Goal: Check status

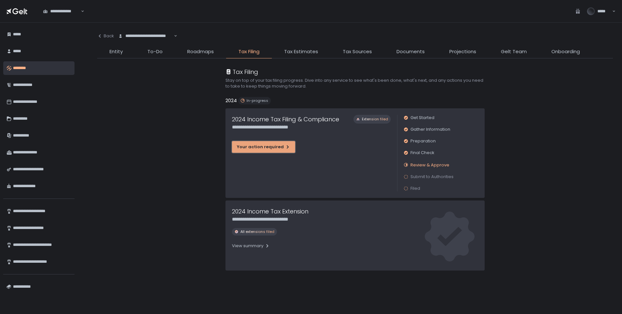
click at [253, 148] on div "Your action required" at bounding box center [263, 147] width 53 height 6
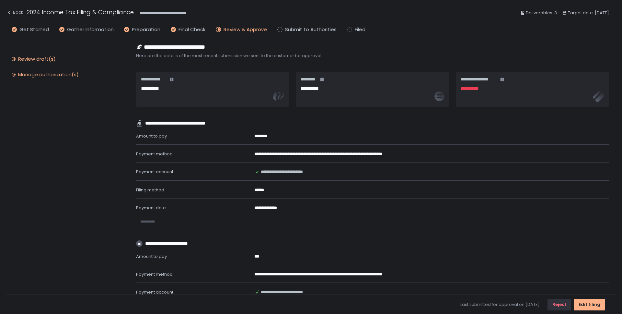
click at [39, 76] on div "Manage authorization(s)" at bounding box center [48, 74] width 61 height 6
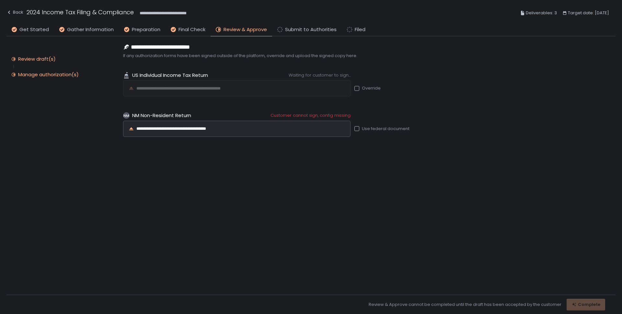
click at [37, 60] on div "Review draft(s)" at bounding box center [37, 59] width 38 height 6
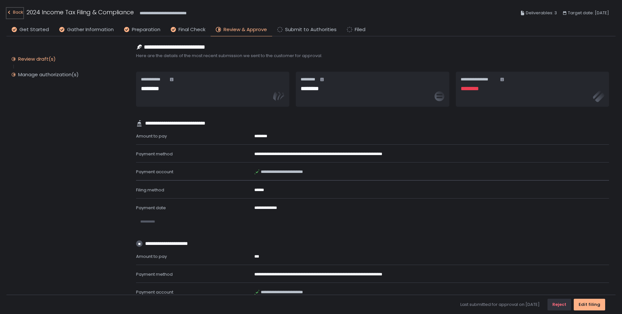
click at [14, 12] on div "Back" at bounding box center [14, 12] width 17 height 8
